Goal: Information Seeking & Learning: Learn about a topic

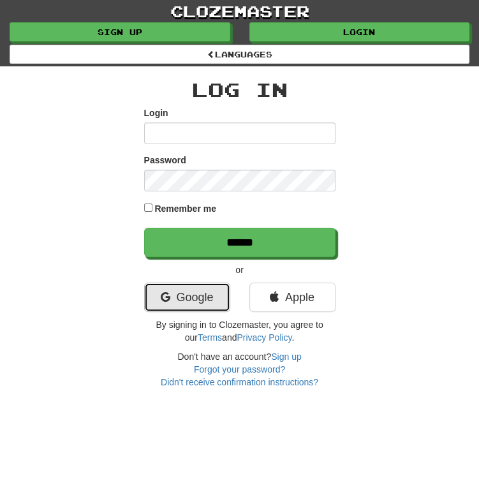
click at [184, 297] on link "Google" at bounding box center [187, 296] width 86 height 29
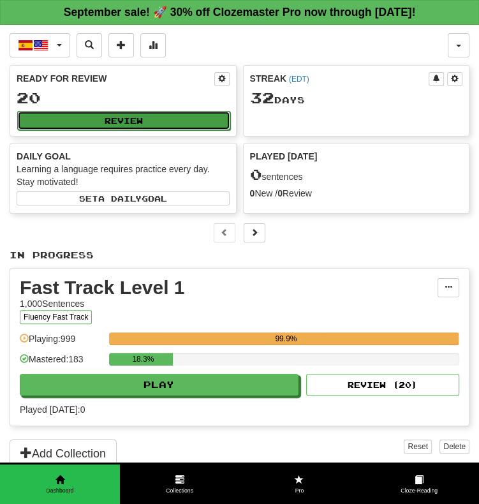
click at [151, 126] on button "Review" at bounding box center [123, 120] width 213 height 19
select select "**"
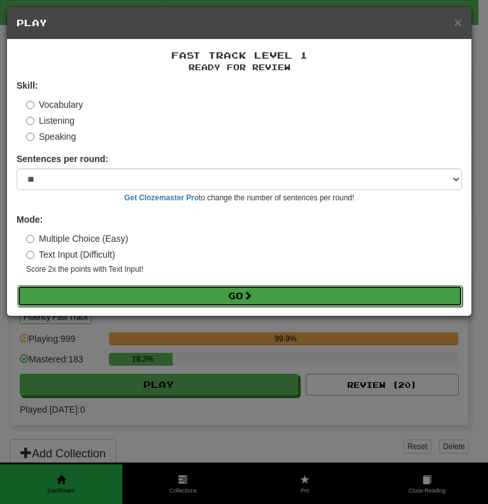
click at [266, 294] on button "Go" at bounding box center [240, 296] width 446 height 22
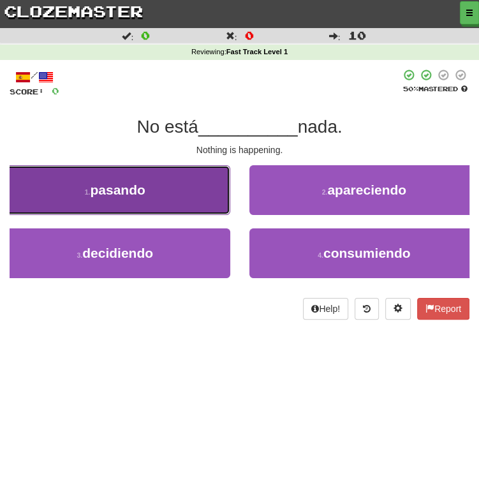
click at [158, 192] on button "1 . pasando" at bounding box center [115, 190] width 230 height 50
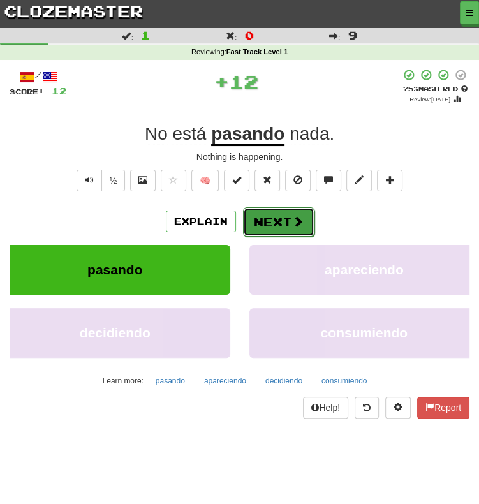
click at [282, 226] on button "Next" at bounding box center [278, 221] width 71 height 29
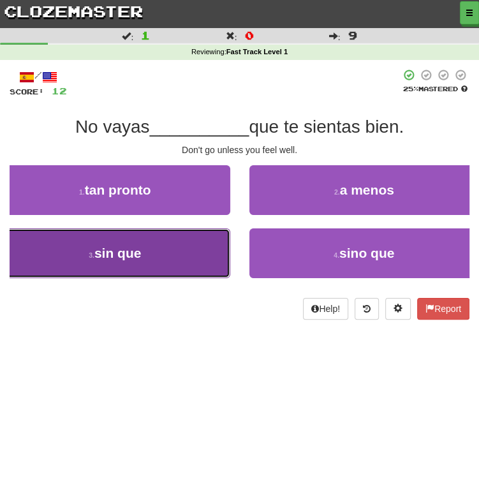
click at [187, 267] on button "3 . sin que" at bounding box center [115, 253] width 230 height 50
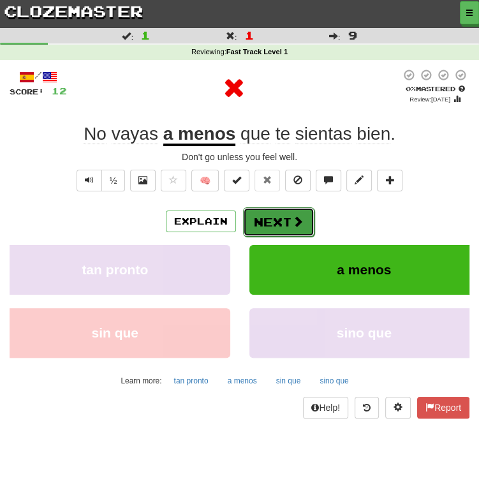
click at [280, 225] on button "Next" at bounding box center [278, 221] width 71 height 29
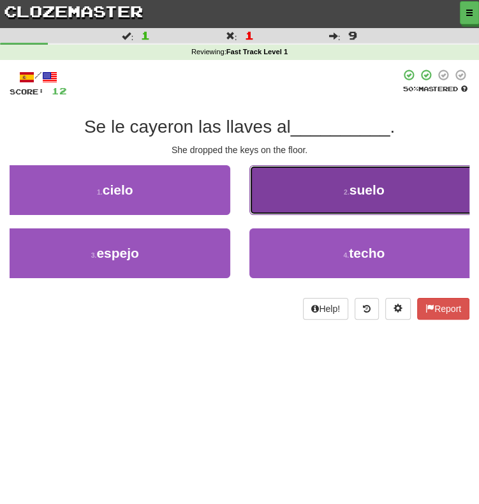
click at [303, 213] on button "2 . suelo" at bounding box center [364, 190] width 230 height 50
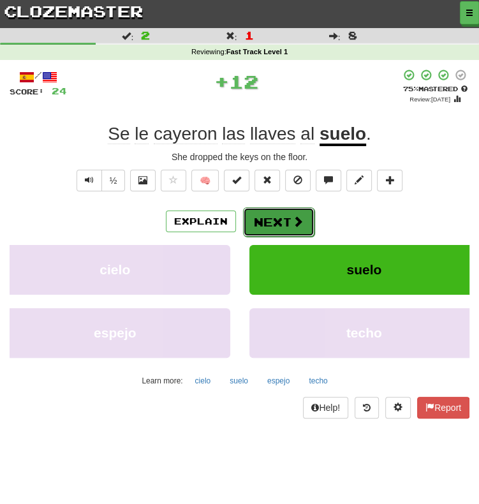
click at [298, 218] on span at bounding box center [297, 220] width 11 height 11
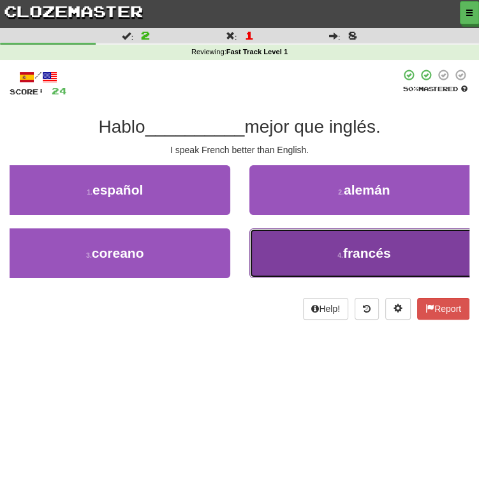
click at [314, 275] on button "4 . francés" at bounding box center [364, 253] width 230 height 50
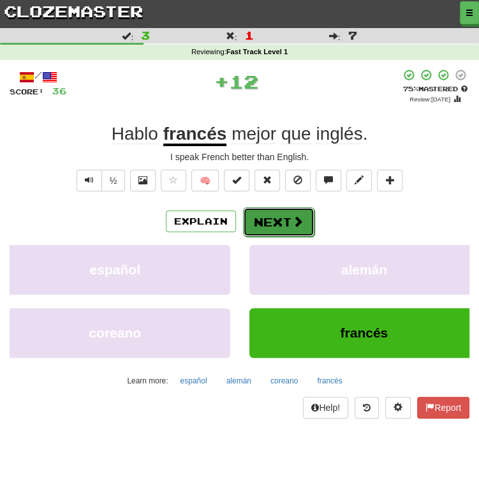
click at [275, 219] on button "Next" at bounding box center [278, 221] width 71 height 29
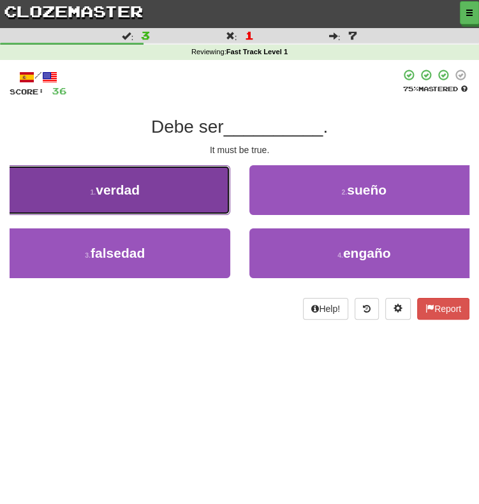
click at [170, 207] on button "1 . verdad" at bounding box center [115, 190] width 230 height 50
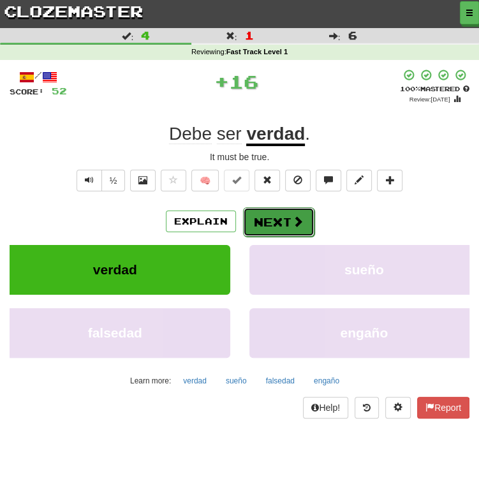
click at [295, 216] on span at bounding box center [297, 220] width 11 height 11
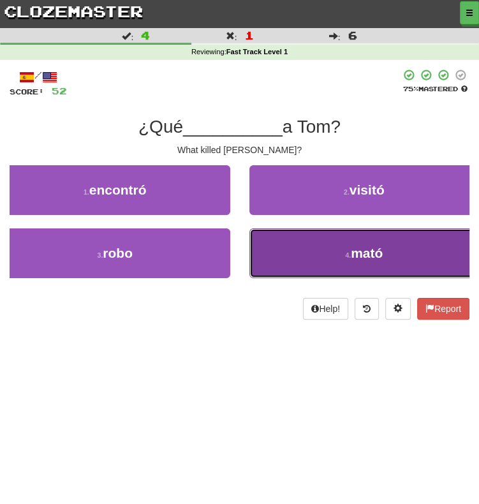
click at [317, 245] on button "4 . mató" at bounding box center [364, 253] width 230 height 50
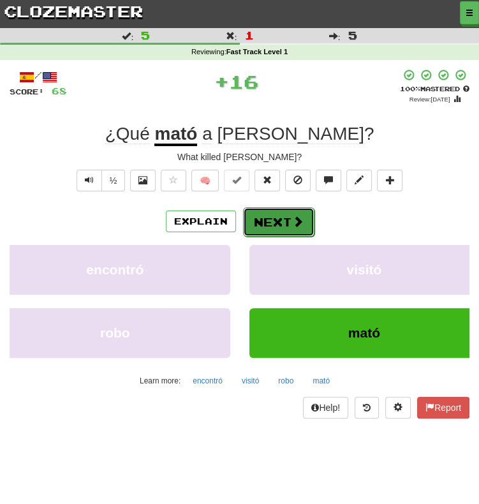
click at [292, 224] on span at bounding box center [297, 220] width 11 height 11
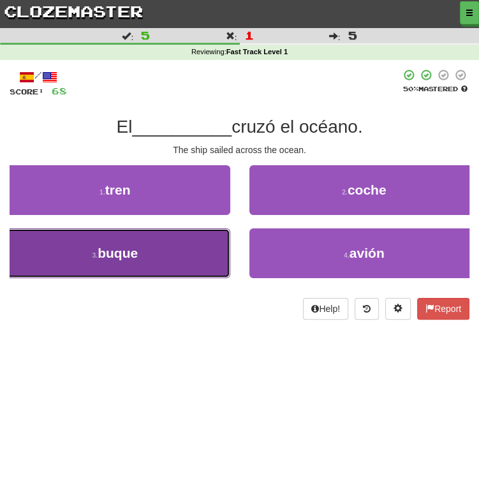
click at [168, 268] on button "3 . buque" at bounding box center [115, 253] width 230 height 50
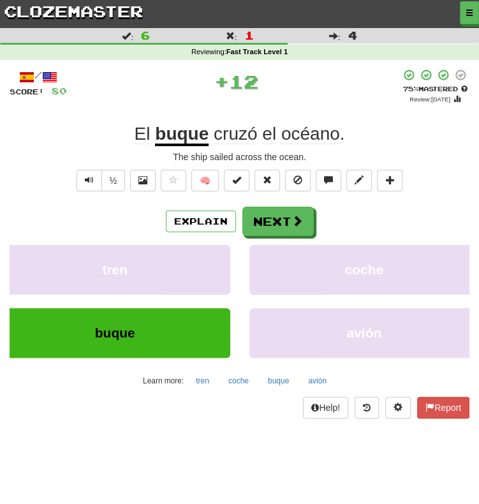
click at [180, 134] on u "buque" at bounding box center [182, 135] width 54 height 22
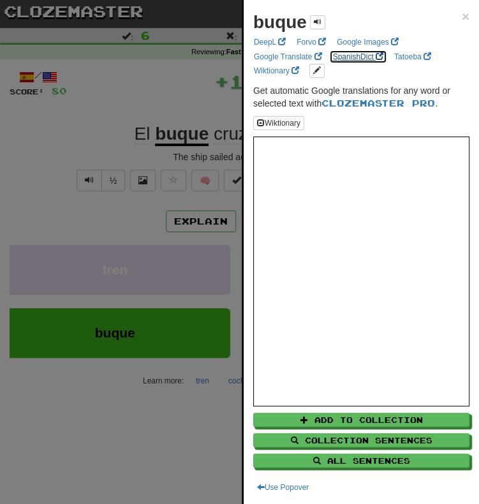
click at [355, 60] on link "SpanishDict" at bounding box center [358, 57] width 58 height 14
click at [175, 244] on div at bounding box center [239, 252] width 479 height 504
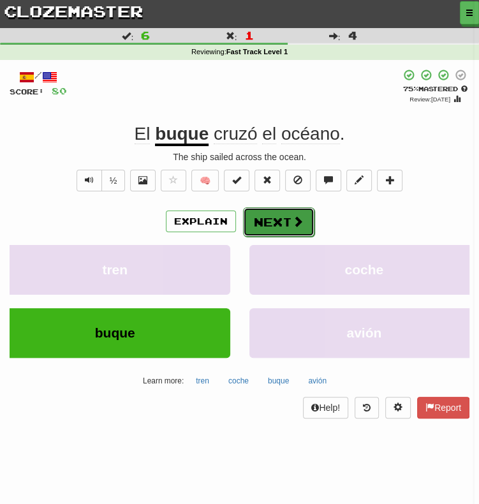
click at [287, 224] on button "Next" at bounding box center [278, 221] width 71 height 29
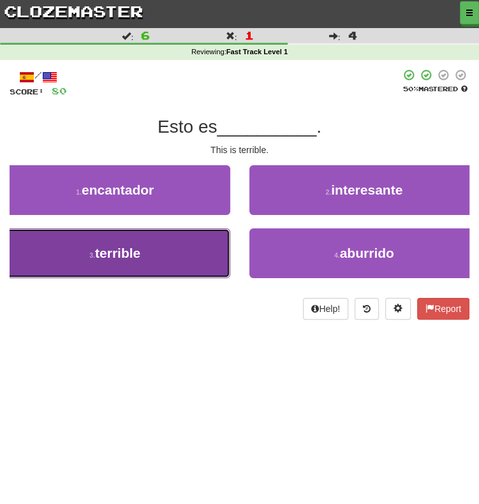
click at [154, 261] on button "3 . terrible" at bounding box center [115, 253] width 230 height 50
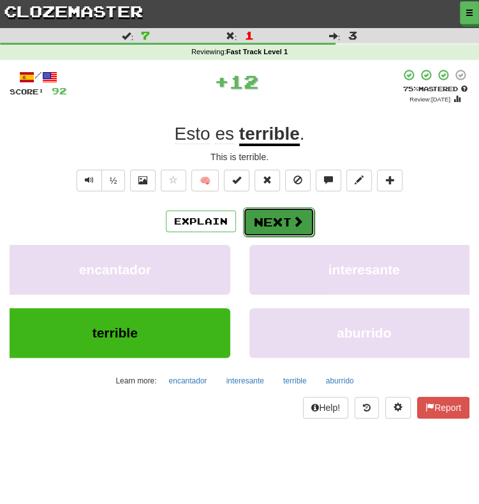
click at [292, 215] on span at bounding box center [297, 220] width 11 height 11
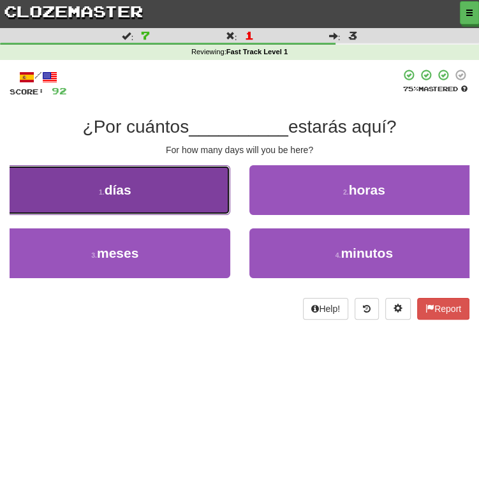
click at [116, 176] on button "1 . días" at bounding box center [115, 190] width 230 height 50
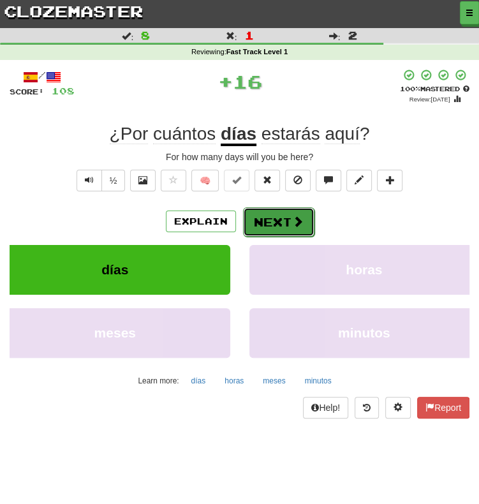
click at [284, 233] on button "Next" at bounding box center [278, 221] width 71 height 29
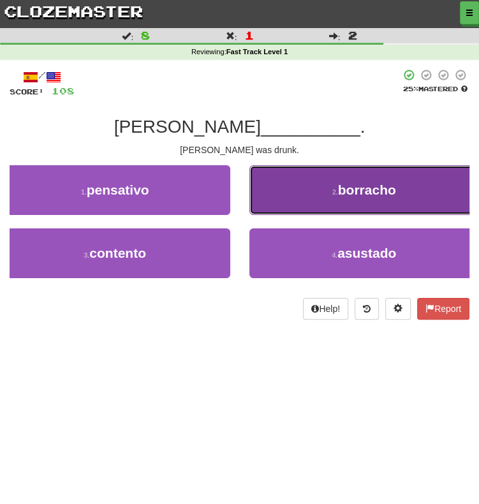
click at [343, 196] on span "borracho" at bounding box center [367, 189] width 58 height 15
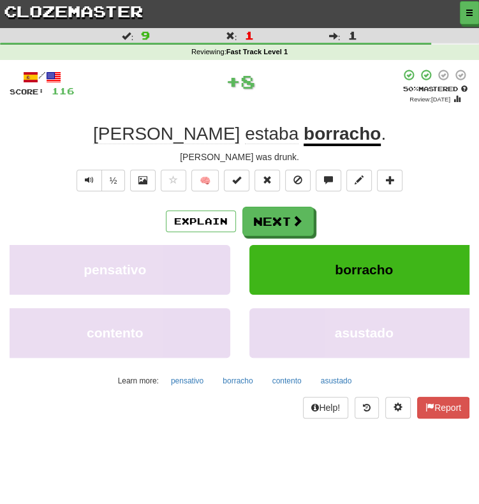
click at [303, 125] on u "borracho" at bounding box center [341, 135] width 77 height 22
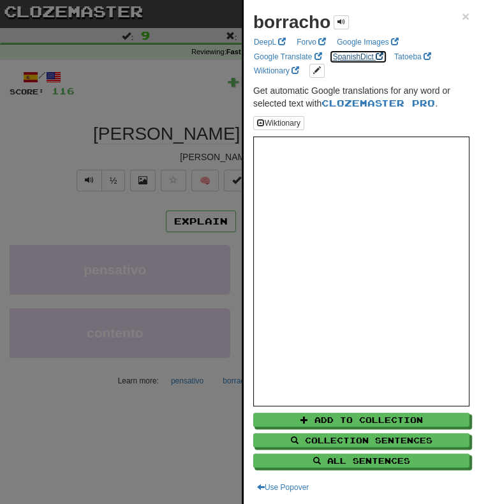
click at [349, 55] on link "SpanishDict" at bounding box center [358, 57] width 58 height 14
click at [192, 259] on div at bounding box center [239, 252] width 479 height 504
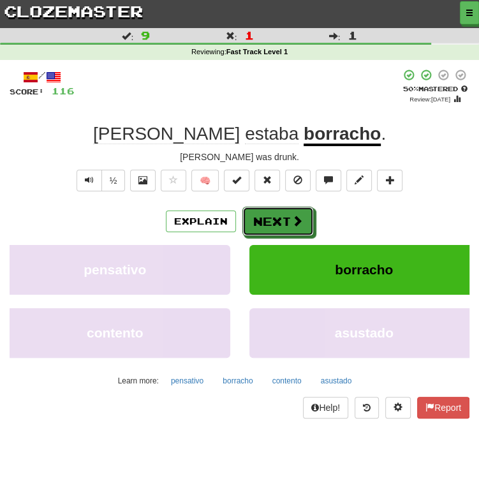
click at [272, 223] on button "Next" at bounding box center [277, 221] width 71 height 29
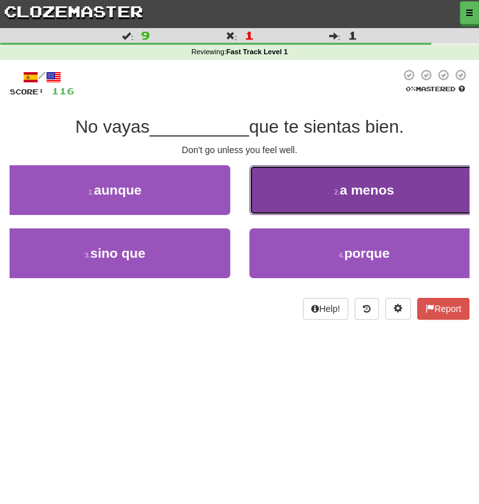
click at [324, 192] on button "2 . a menos" at bounding box center [364, 190] width 230 height 50
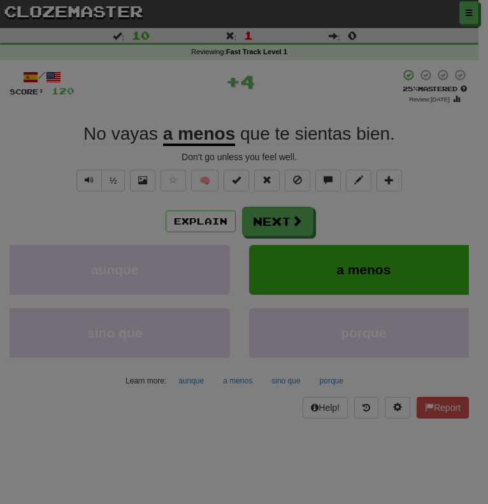
click at [0, 0] on div "/ Level: 43 +1 Tell the world! Share Tweet Post" at bounding box center [0, 0] width 0 height 0
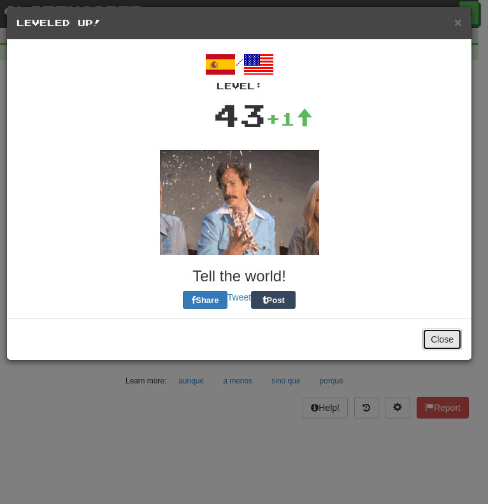
click at [446, 335] on button "Close" at bounding box center [443, 339] width 40 height 22
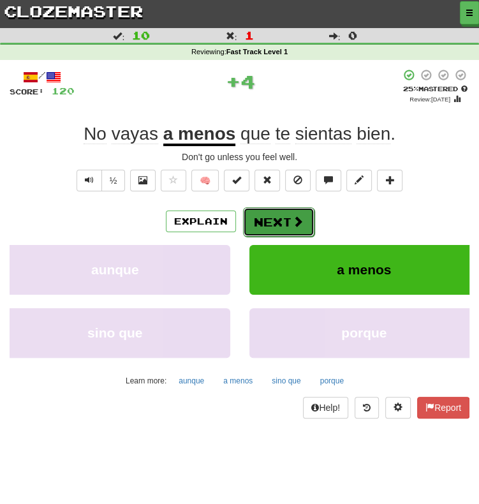
click at [273, 222] on button "Next" at bounding box center [278, 221] width 71 height 29
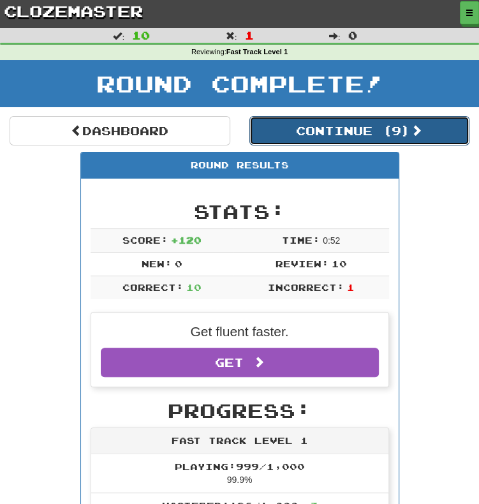
click at [324, 134] on button "Continue ( 9 )" at bounding box center [359, 130] width 221 height 29
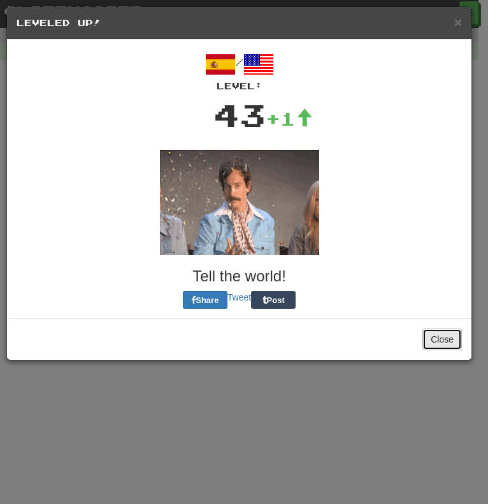
click at [450, 337] on button "Close" at bounding box center [443, 339] width 40 height 22
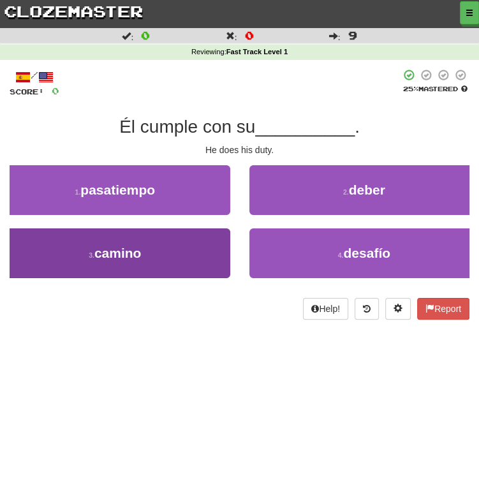
drag, startPoint x: 69, startPoint y: 285, endPoint x: 138, endPoint y: 262, distance: 72.0
click at [132, 265] on div "3 . camino" at bounding box center [114, 259] width 249 height 63
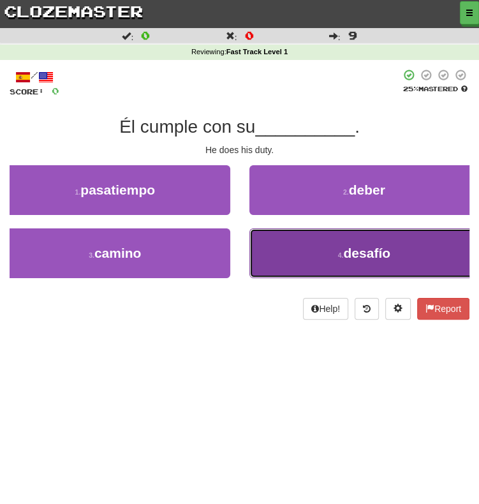
click at [323, 248] on button "4 . desafío" at bounding box center [364, 253] width 230 height 50
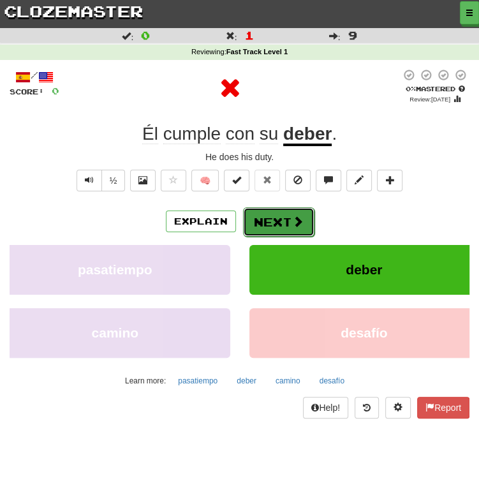
click at [305, 229] on button "Next" at bounding box center [278, 221] width 71 height 29
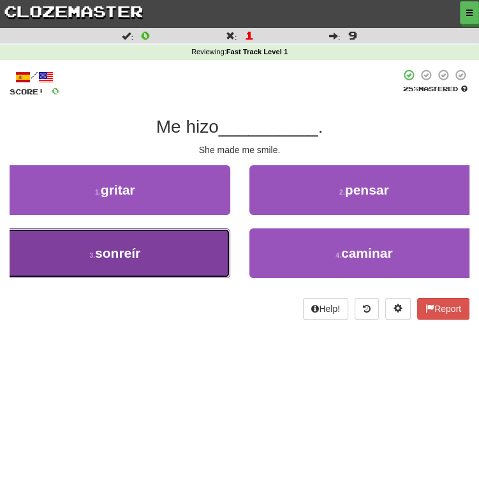
click at [170, 261] on button "3 . sonreír" at bounding box center [115, 253] width 230 height 50
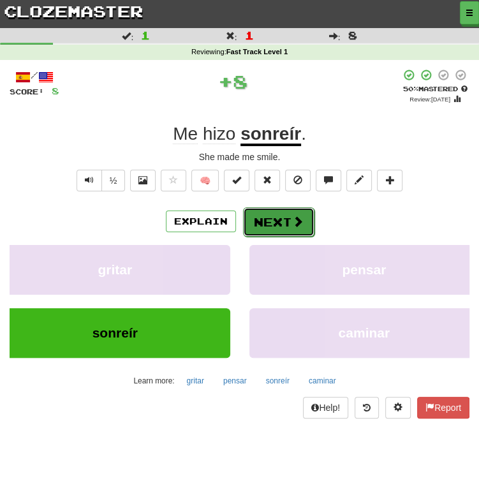
click at [286, 216] on button "Next" at bounding box center [278, 221] width 71 height 29
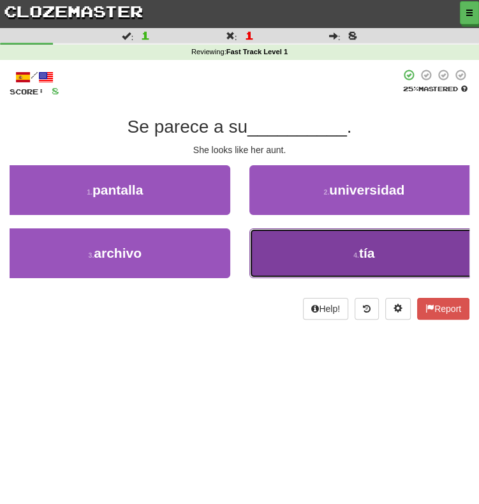
click at [282, 254] on button "4 . tía" at bounding box center [364, 253] width 230 height 50
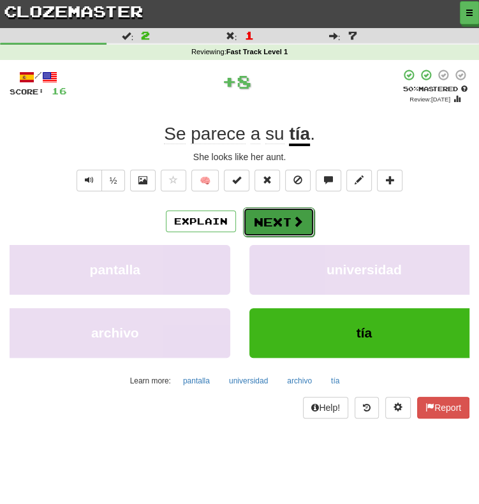
click at [270, 222] on button "Next" at bounding box center [278, 221] width 71 height 29
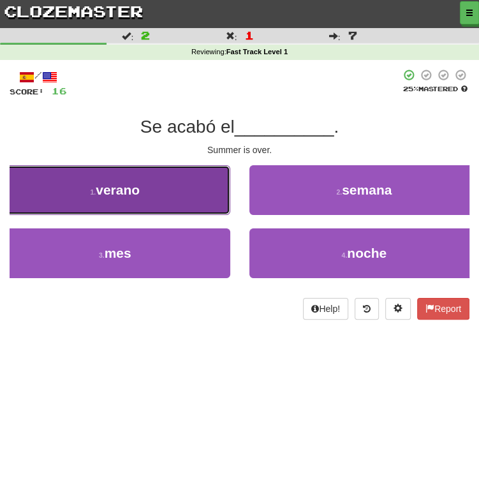
click at [179, 197] on button "1 . verano" at bounding box center [115, 190] width 230 height 50
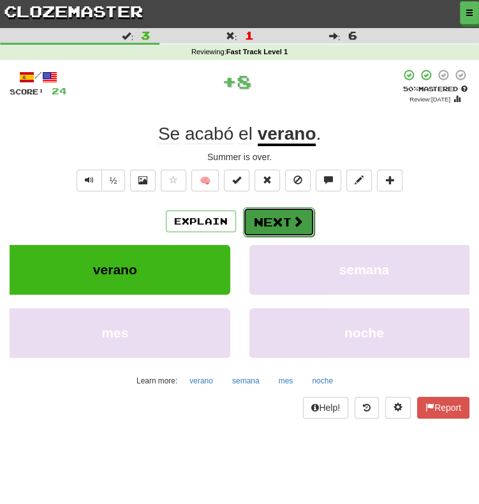
click at [293, 215] on button "Next" at bounding box center [278, 221] width 71 height 29
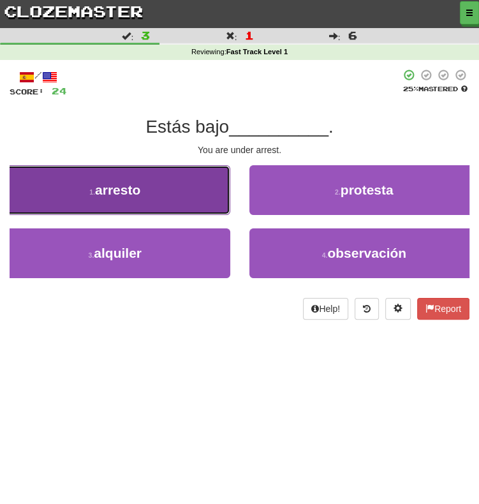
click at [168, 210] on button "1 . arresto" at bounding box center [115, 190] width 230 height 50
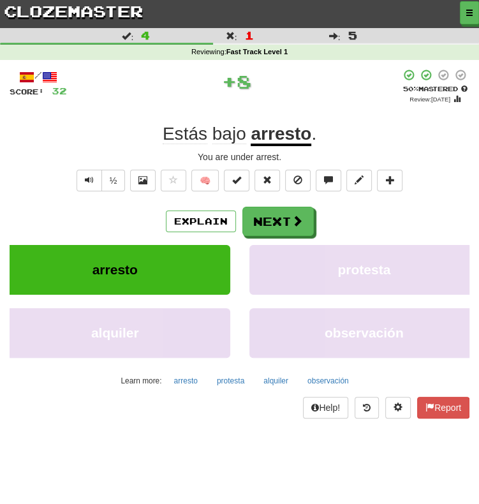
click at [291, 126] on u "arresto" at bounding box center [280, 135] width 61 height 22
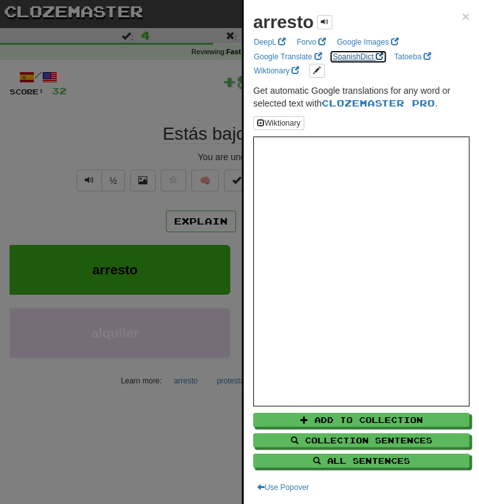
click at [343, 61] on link "SpanishDict" at bounding box center [358, 57] width 58 height 14
click at [196, 242] on div at bounding box center [239, 252] width 479 height 504
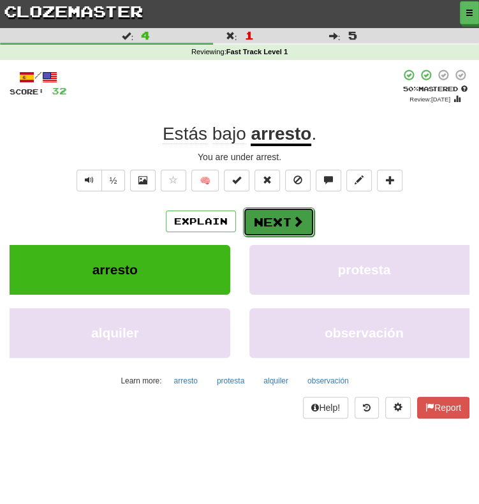
click at [275, 221] on button "Next" at bounding box center [278, 221] width 71 height 29
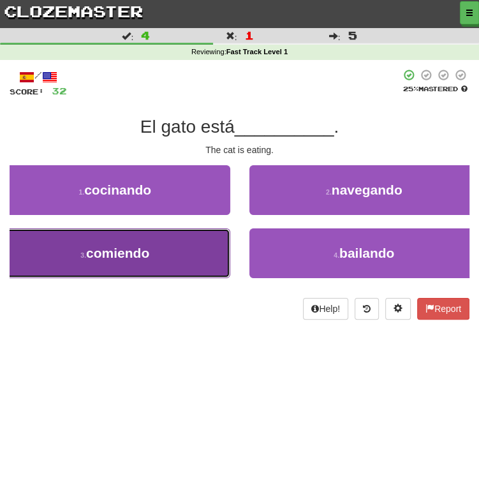
click at [154, 254] on button "3 . comiendo" at bounding box center [115, 253] width 230 height 50
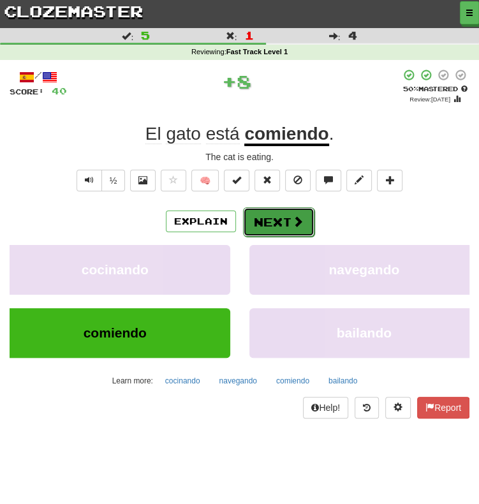
click at [266, 226] on button "Next" at bounding box center [278, 221] width 71 height 29
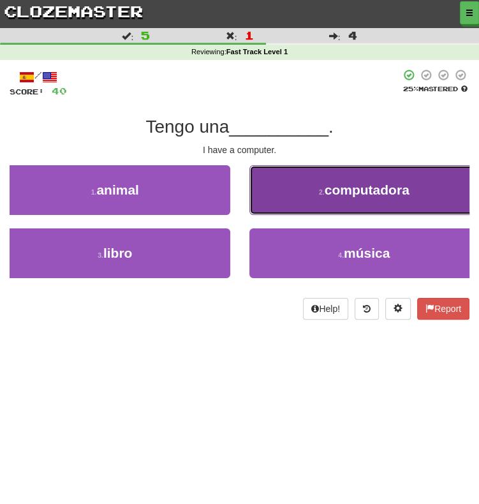
click at [294, 189] on button "2 . computadora" at bounding box center [364, 190] width 230 height 50
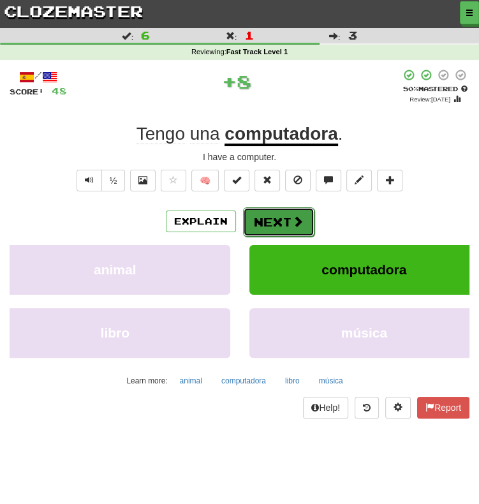
click at [284, 214] on button "Next" at bounding box center [278, 221] width 71 height 29
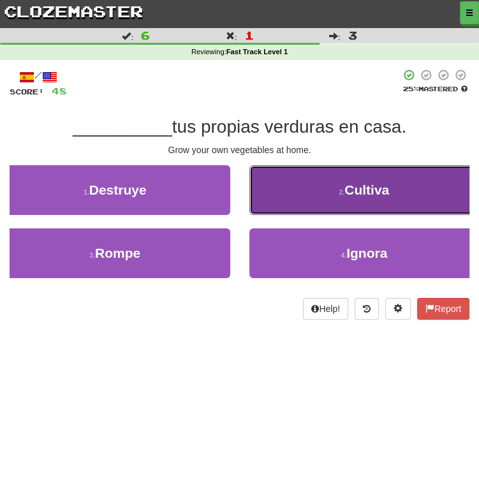
click at [319, 196] on button "2 . Cultiva" at bounding box center [364, 190] width 230 height 50
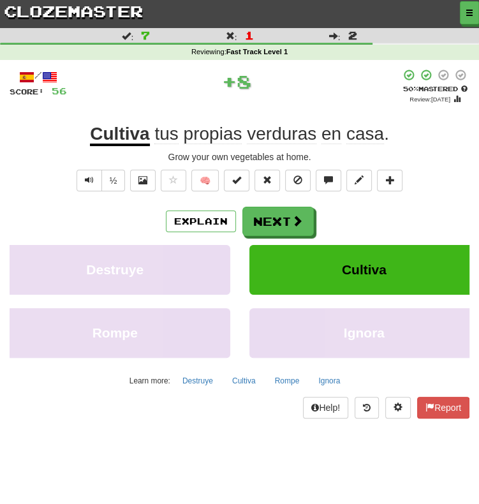
click at [105, 134] on u "Cultiva" at bounding box center [119, 135] width 59 height 22
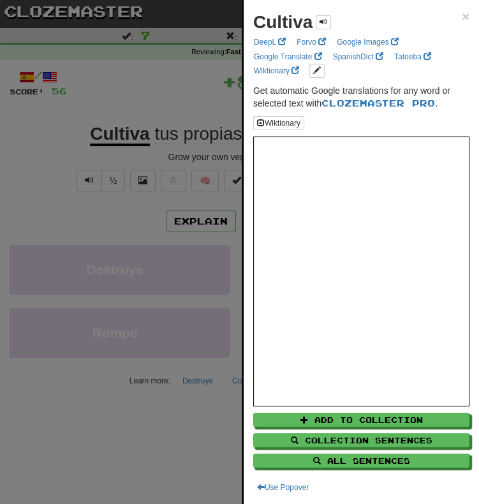
click at [357, 66] on ul "DeepL Forvo Google Images Google Translate SpanishDict Tatoeba Wiktionary" at bounding box center [359, 56] width 219 height 43
click at [355, 63] on ul "DeepL Forvo Google Images Google Translate SpanishDict Tatoeba Wiktionary" at bounding box center [359, 56] width 219 height 43
click at [354, 55] on link "SpanishDict" at bounding box center [358, 57] width 58 height 14
click at [199, 180] on div at bounding box center [239, 252] width 479 height 504
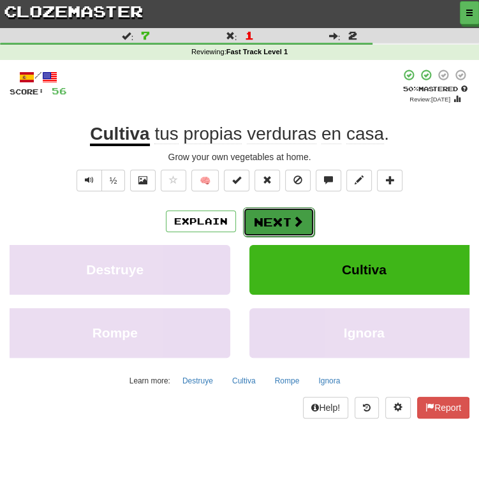
click at [246, 216] on button "Next" at bounding box center [278, 221] width 71 height 29
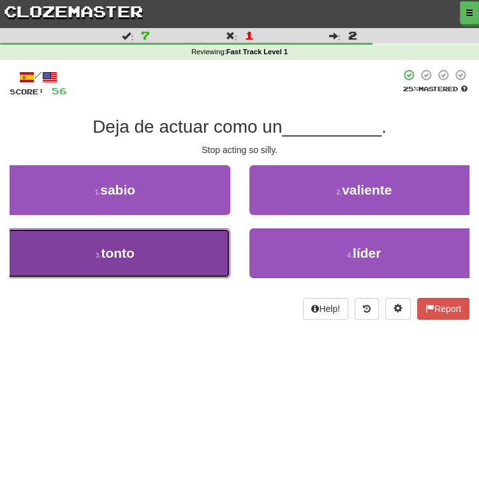
click at [176, 274] on button "3 . tonto" at bounding box center [115, 253] width 230 height 50
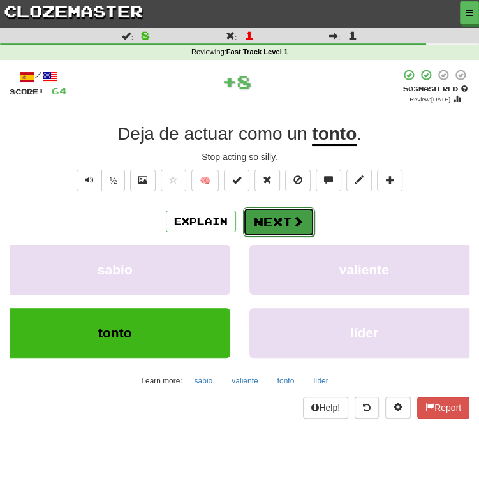
click at [264, 219] on button "Next" at bounding box center [278, 221] width 71 height 29
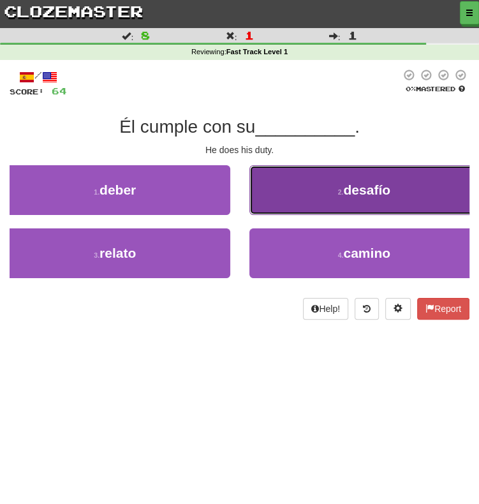
click at [317, 196] on button "2 . desafío" at bounding box center [364, 190] width 230 height 50
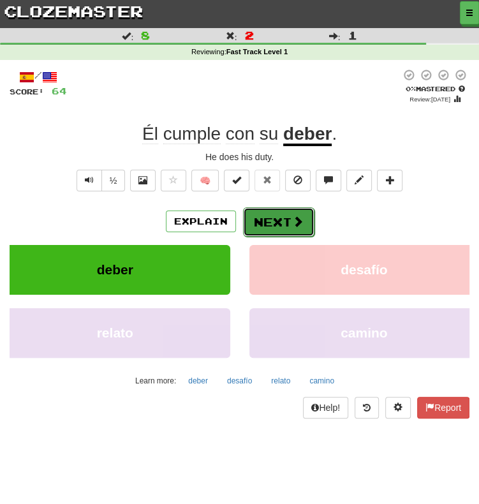
click at [266, 220] on button "Next" at bounding box center [278, 221] width 71 height 29
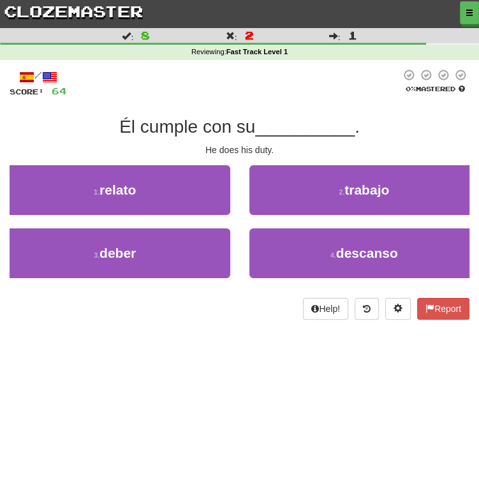
click at [98, 290] on div "3 . deber" at bounding box center [114, 259] width 249 height 63
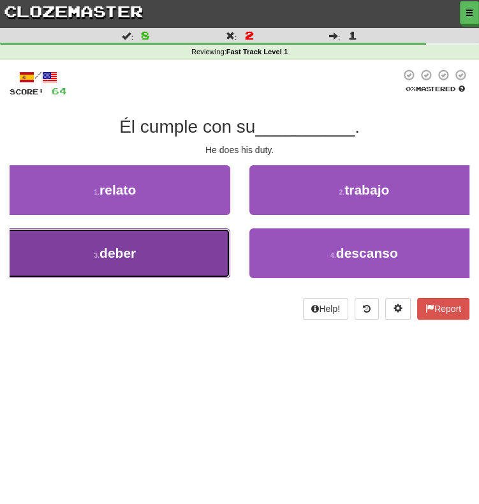
click at [115, 261] on button "3 . deber" at bounding box center [115, 253] width 230 height 50
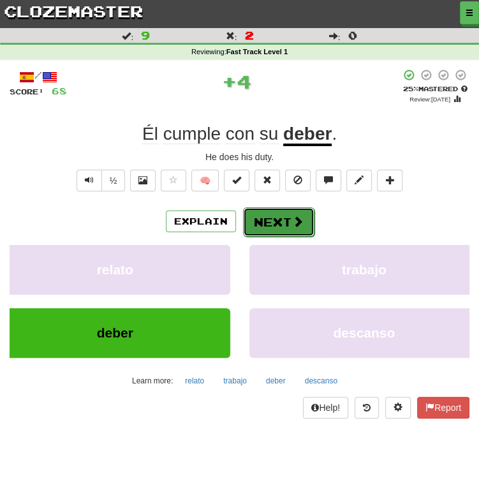
click at [277, 220] on button "Next" at bounding box center [278, 221] width 71 height 29
